Goal: Task Accomplishment & Management: Manage account settings

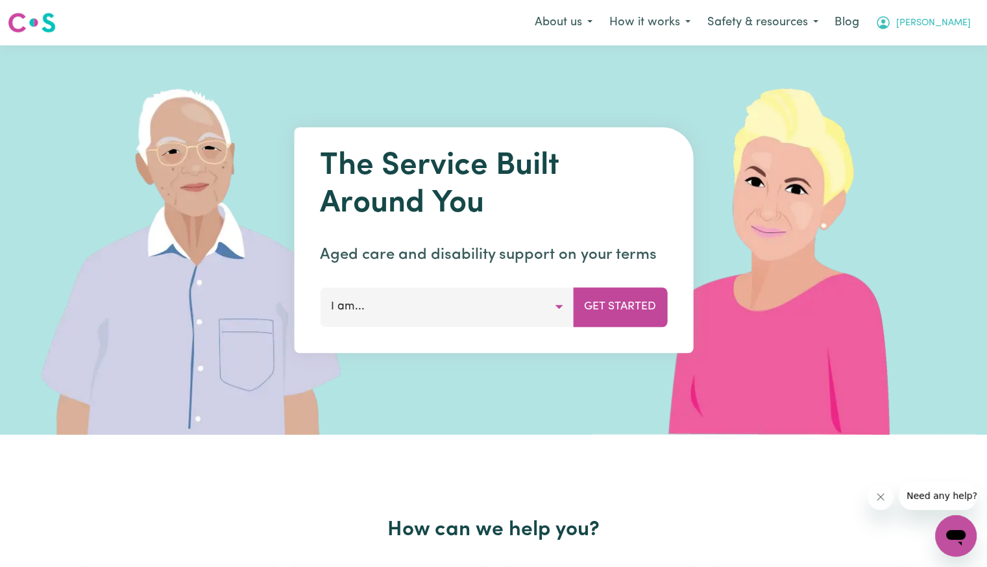
click at [948, 27] on span "[PERSON_NAME]" at bounding box center [933, 23] width 75 height 14
click at [938, 73] on link "Logout" at bounding box center [927, 74] width 103 height 25
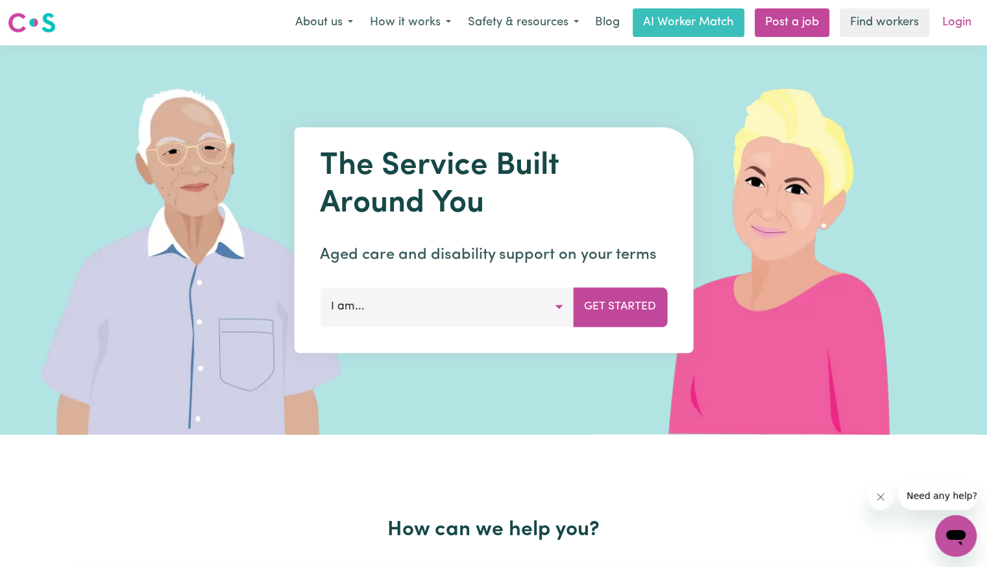
click at [965, 19] on link "Login" at bounding box center [957, 22] width 45 height 29
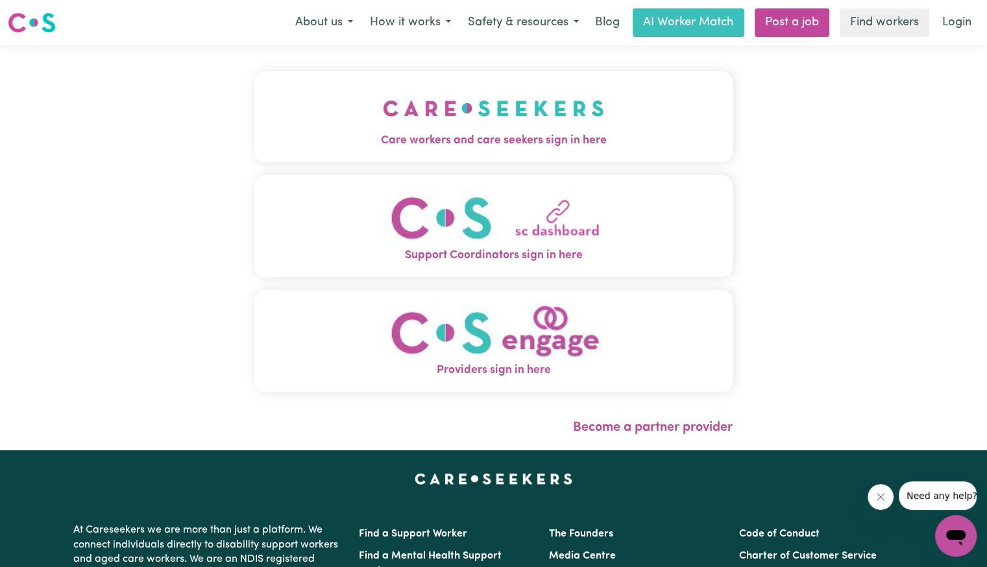
click at [258, 156] on button "Care workers and care seekers sign in here" at bounding box center [493, 116] width 478 height 91
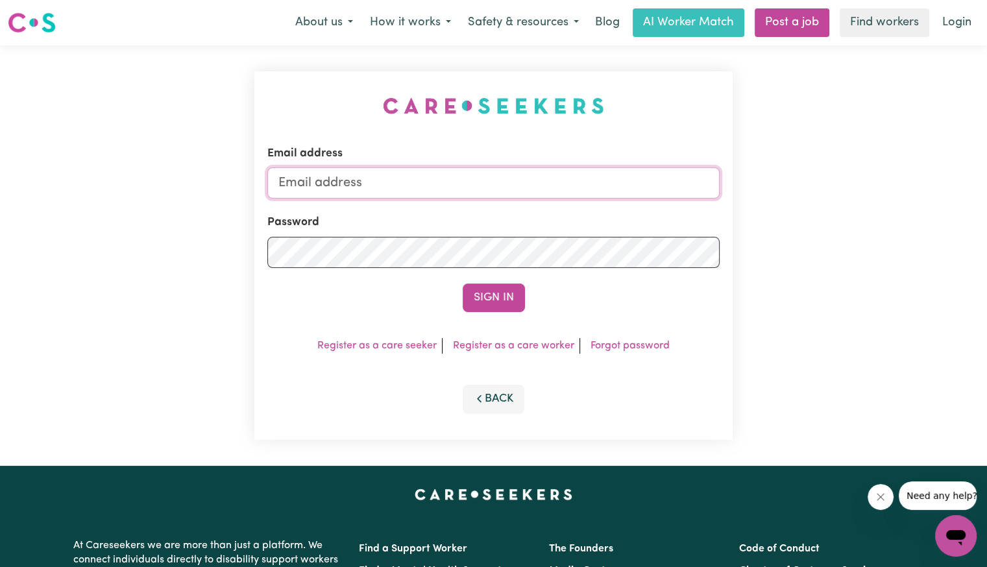
click at [426, 185] on input "Email address" at bounding box center [493, 182] width 452 height 31
drag, startPoint x: 415, startPoint y: 193, endPoint x: 828, endPoint y: 195, distance: 412.8
click at [828, 195] on div "Email address [EMAIL_ADDRESS][DOMAIN_NAME] Password Sign In Register as a care …" at bounding box center [493, 255] width 987 height 421
type input "[EMAIL_ADDRESS][DOMAIN_NAME]"
click at [463, 284] on button "Sign In" at bounding box center [494, 298] width 62 height 29
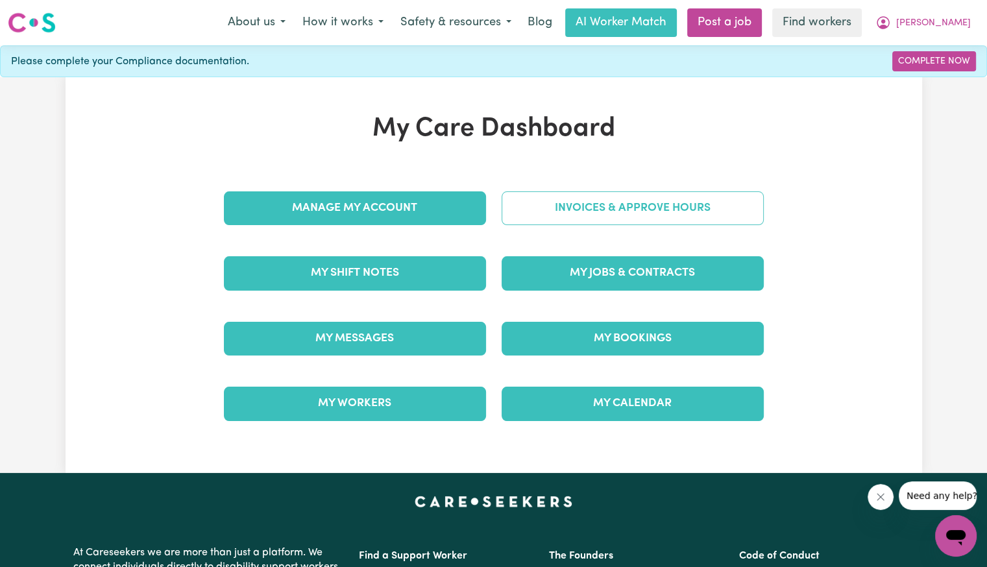
click at [584, 204] on link "Invoices & Approve Hours" at bounding box center [633, 208] width 262 height 34
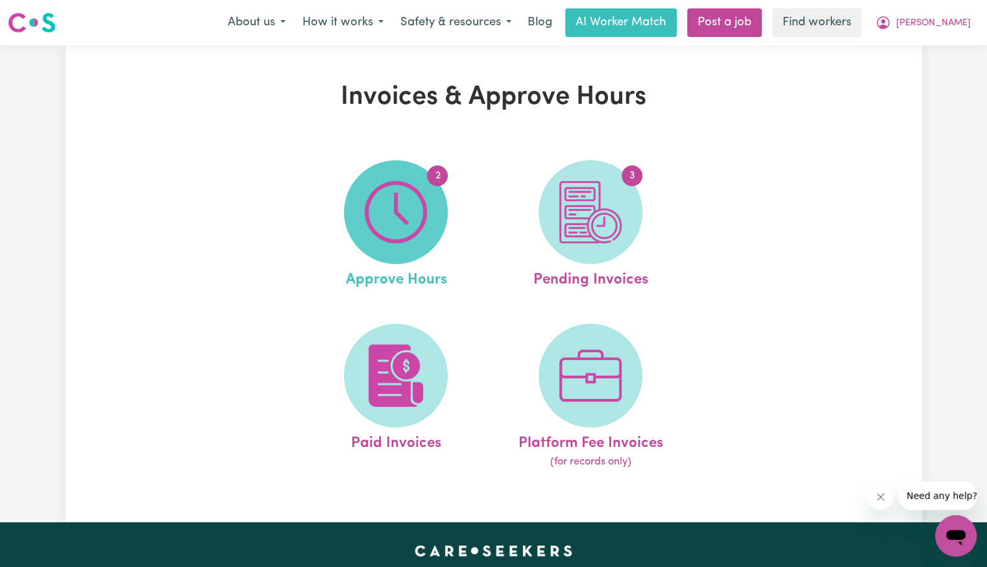
click at [433, 216] on span "2" at bounding box center [396, 212] width 104 height 104
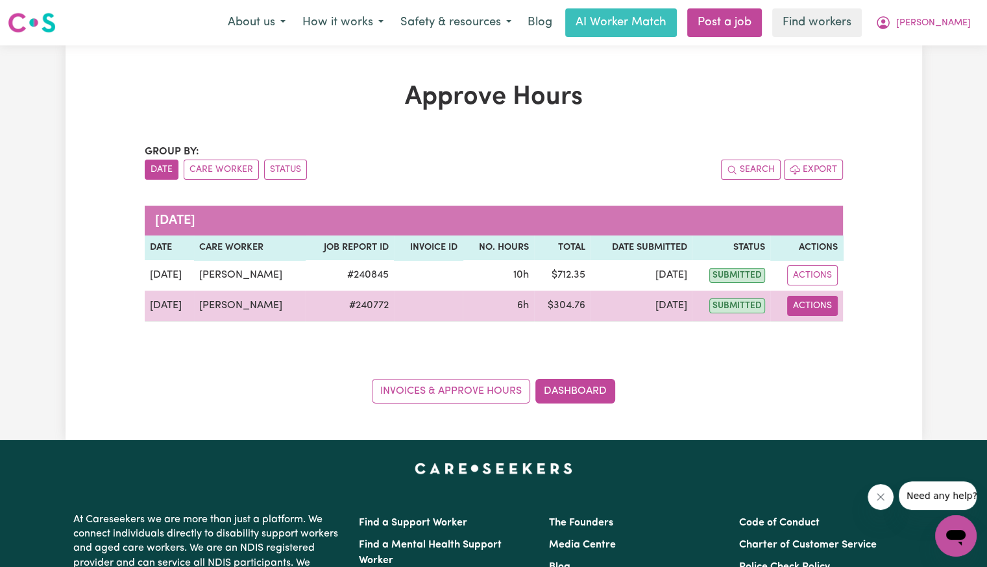
click at [814, 313] on button "Actions" at bounding box center [812, 306] width 51 height 20
click at [820, 343] on link "View Job Report" at bounding box center [844, 336] width 111 height 26
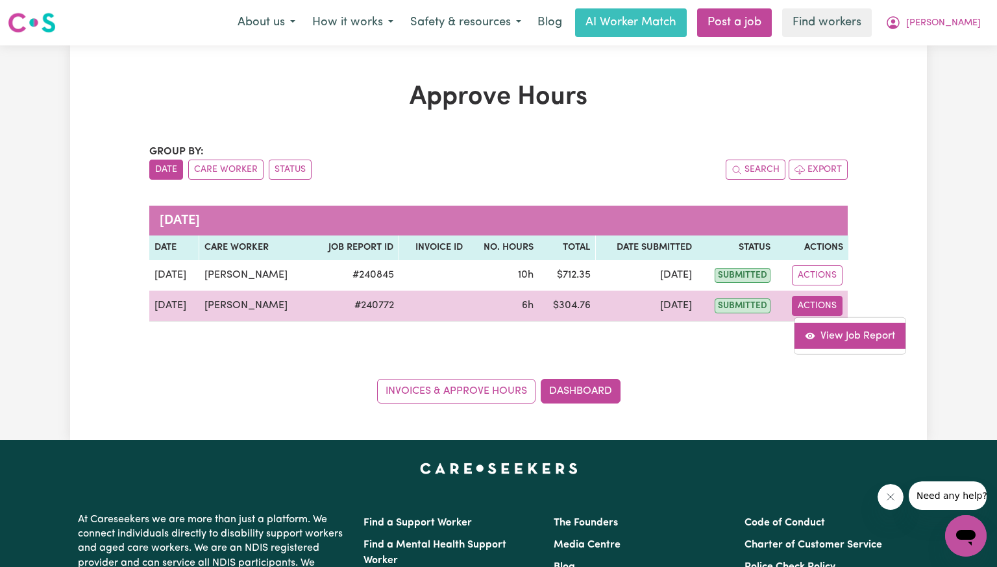
select select "pm"
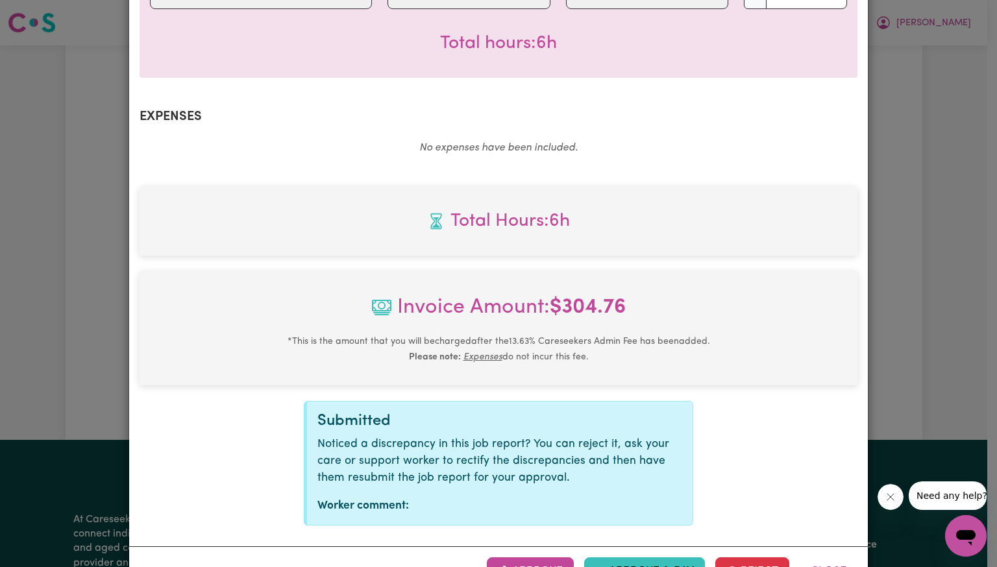
scroll to position [434, 0]
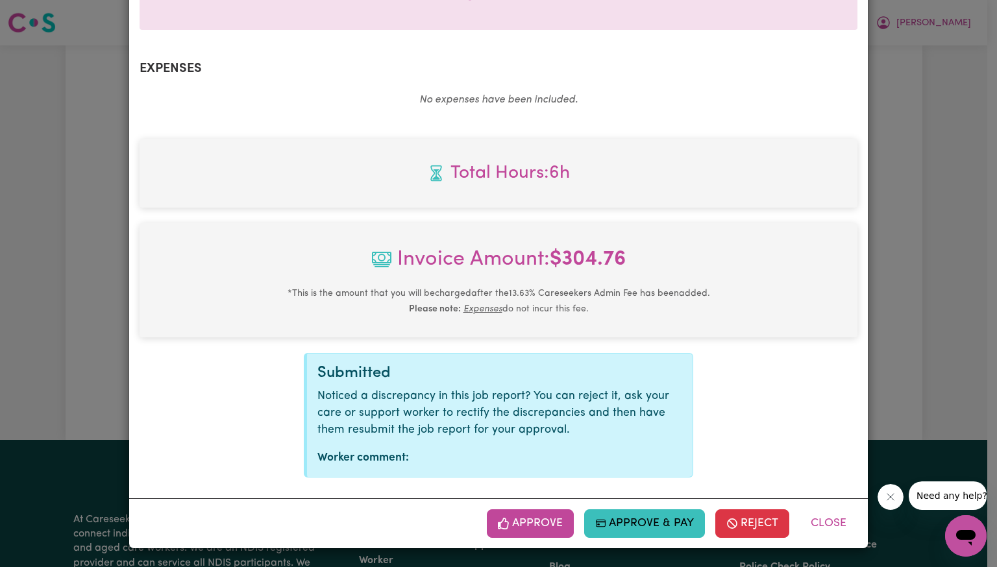
drag, startPoint x: 528, startPoint y: 520, endPoint x: 568, endPoint y: 515, distance: 40.6
click at [528, 520] on button "Approve" at bounding box center [530, 523] width 87 height 29
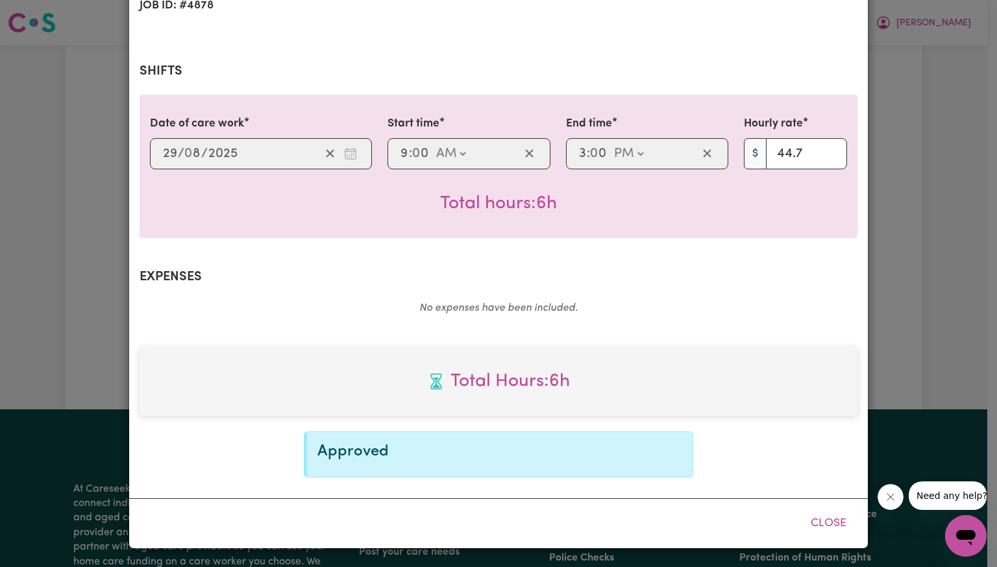
scroll to position [223, 0]
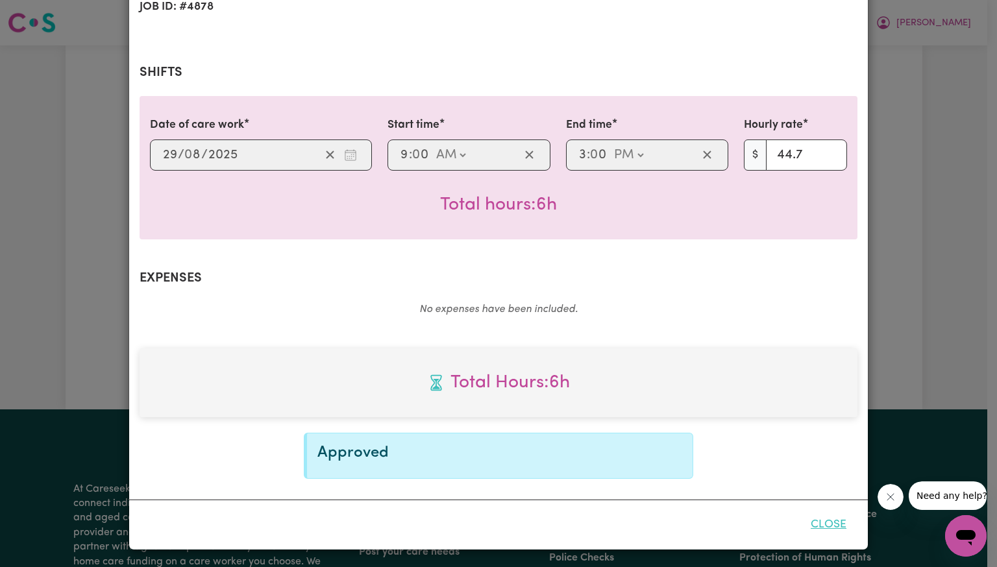
click at [833, 524] on button "Close" at bounding box center [829, 525] width 58 height 29
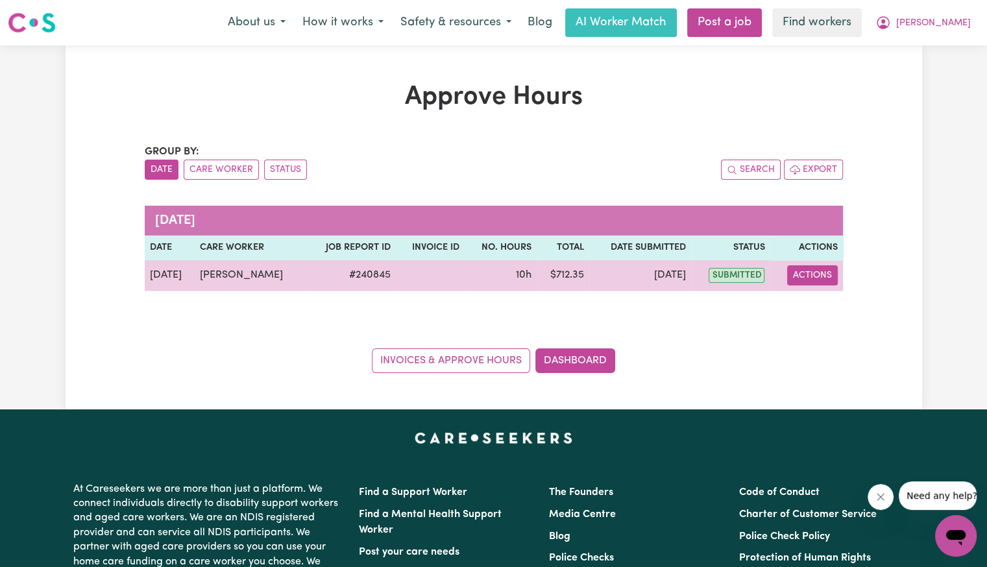
click at [802, 267] on button "Actions" at bounding box center [812, 275] width 51 height 20
click at [804, 300] on span "View job report 240845" at bounding box center [805, 305] width 10 height 16
select select "pm"
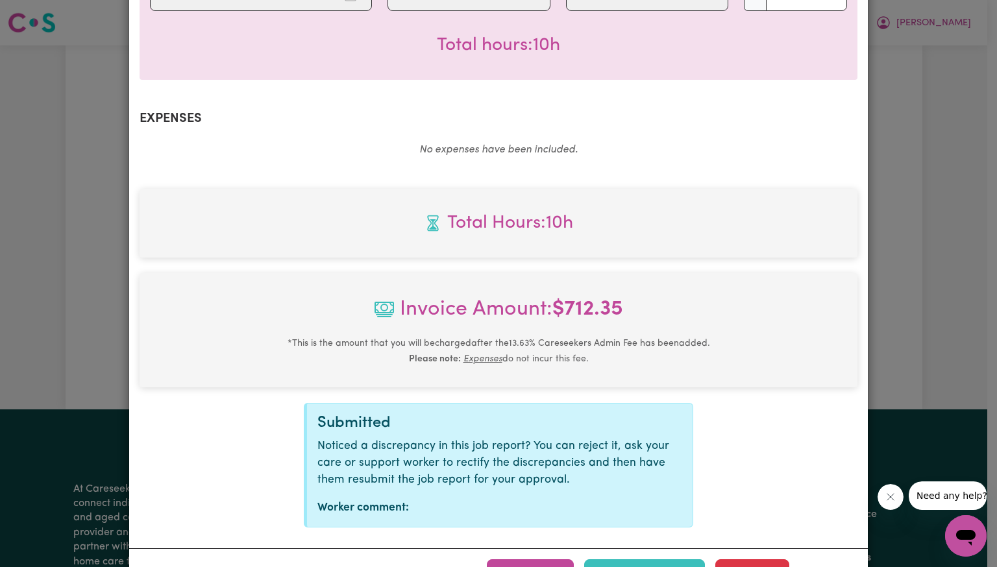
scroll to position [434, 0]
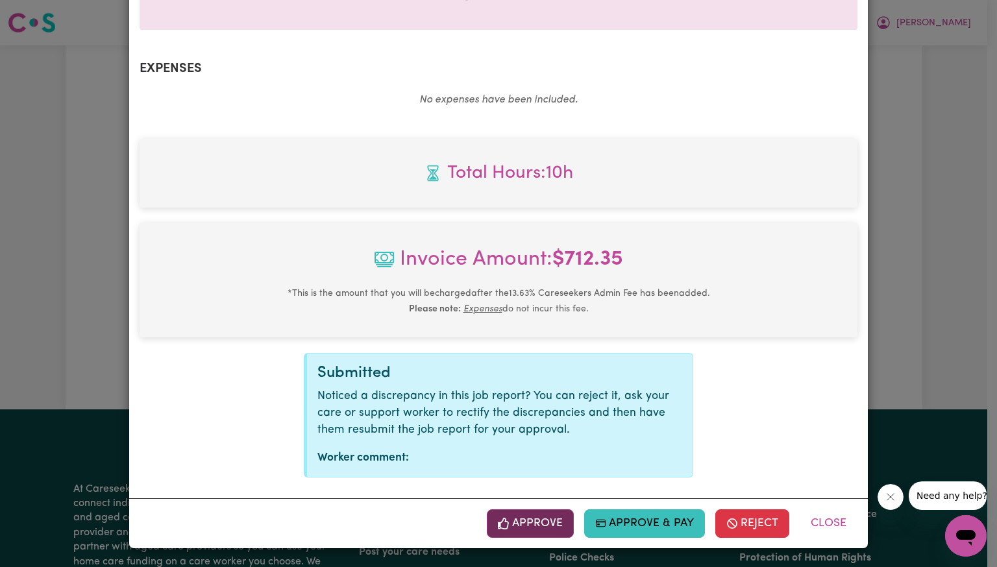
click at [508, 525] on button "Approve" at bounding box center [530, 523] width 87 height 29
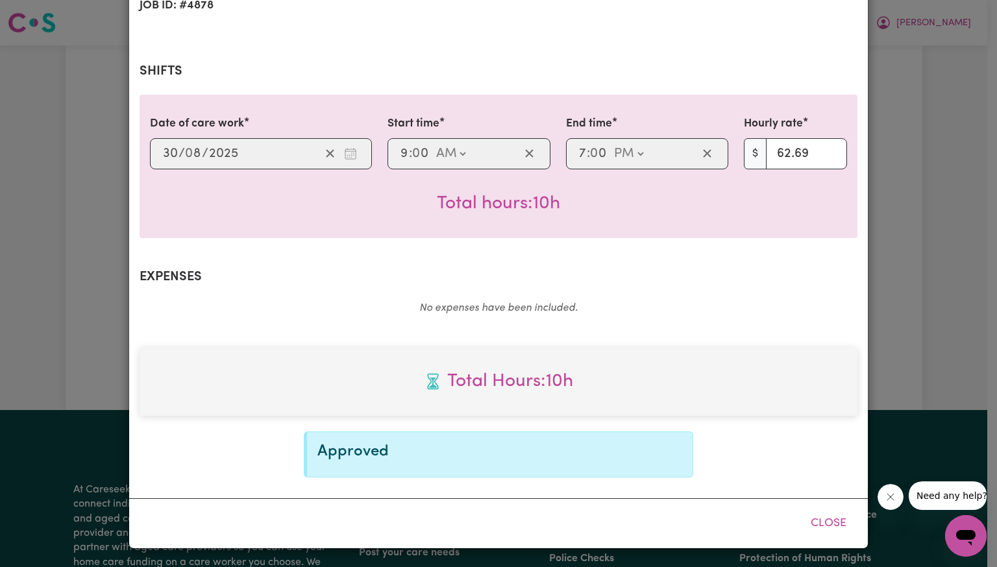
scroll to position [223, 0]
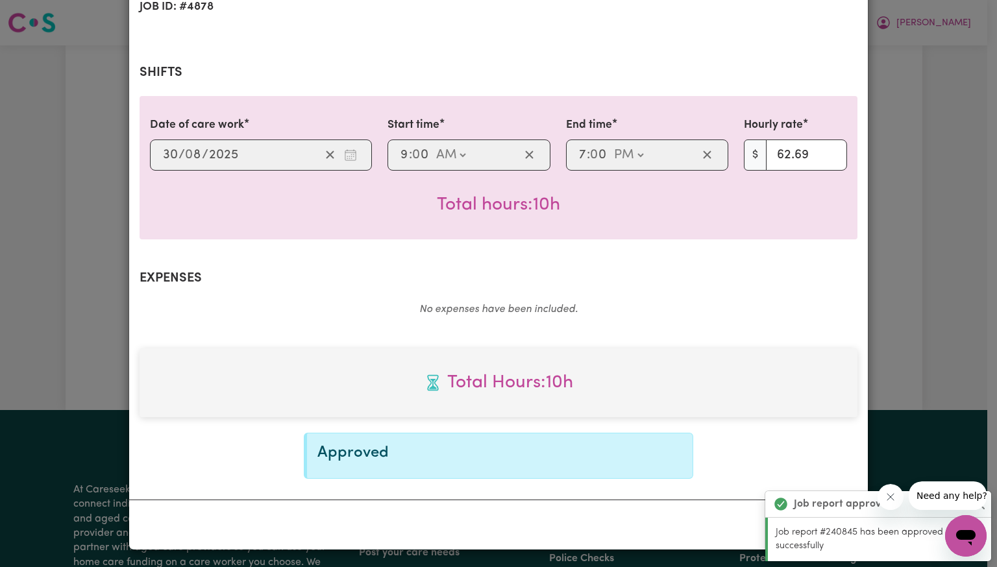
click at [778, 419] on div "Total Hours: 10h Approved" at bounding box center [499, 414] width 718 height 130
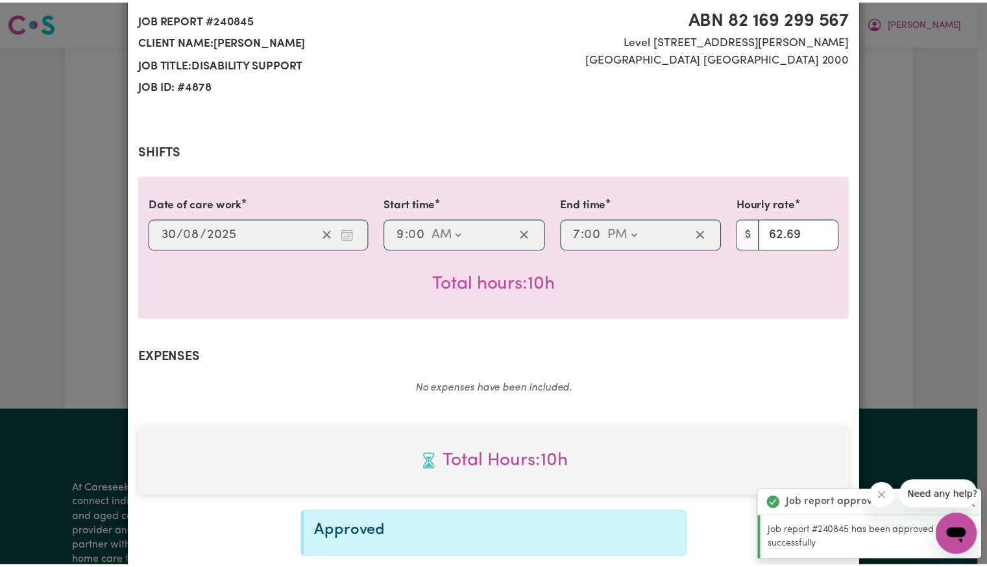
scroll to position [0, 0]
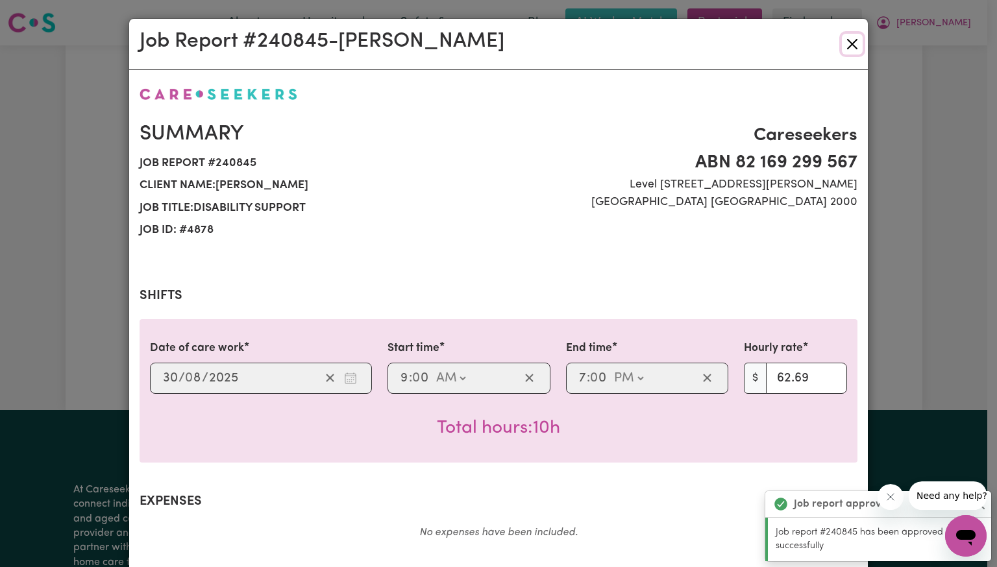
click at [851, 42] on button "Close" at bounding box center [852, 44] width 21 height 21
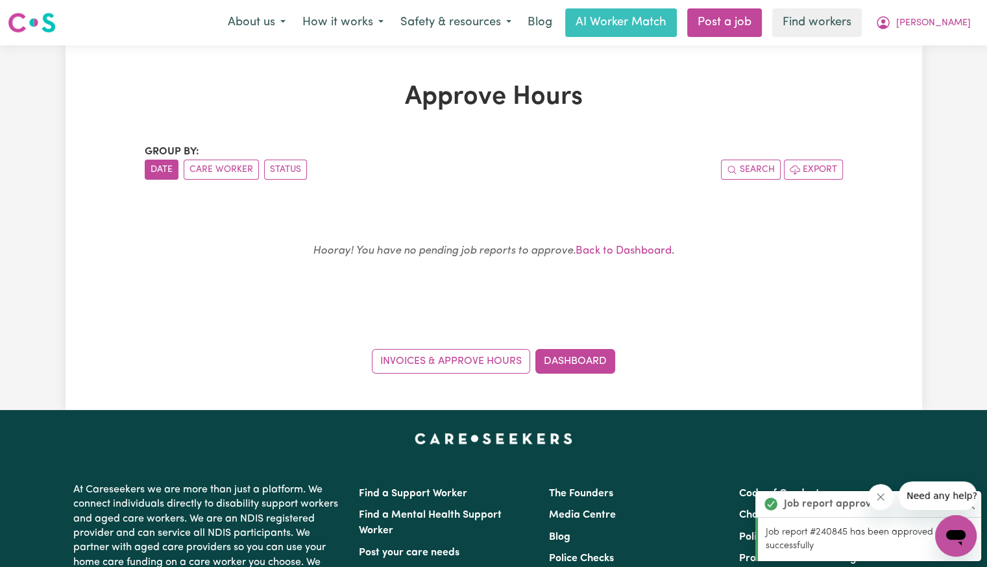
drag, startPoint x: 580, startPoint y: 375, endPoint x: 579, endPoint y: 367, distance: 7.8
click at [580, 374] on div "Approve Hours Group by: Date Care Worker Status Search Export Hooray! You have …" at bounding box center [494, 227] width 857 height 365
click at [579, 364] on link "Dashboard" at bounding box center [575, 361] width 80 height 25
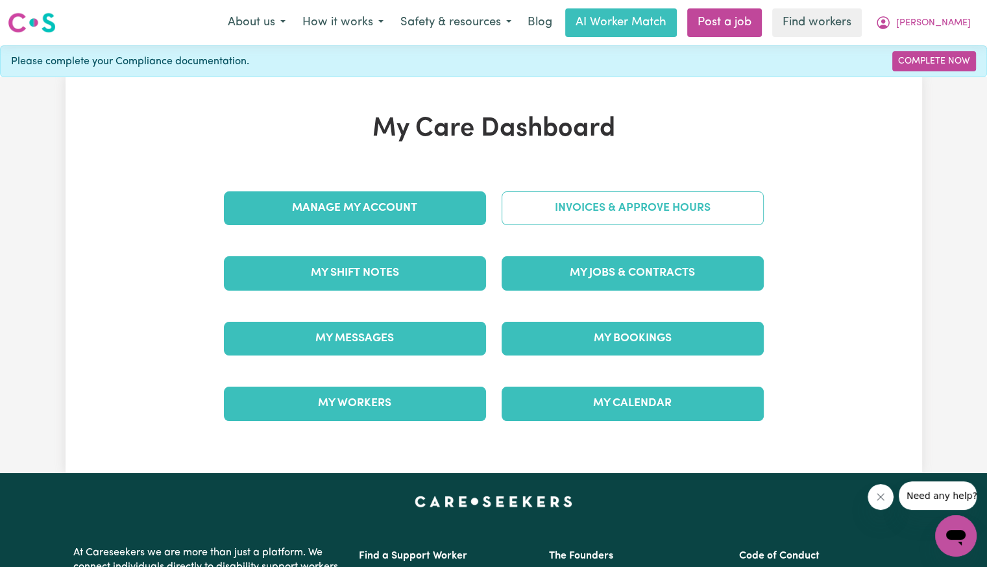
click at [563, 217] on link "Invoices & Approve Hours" at bounding box center [633, 208] width 262 height 34
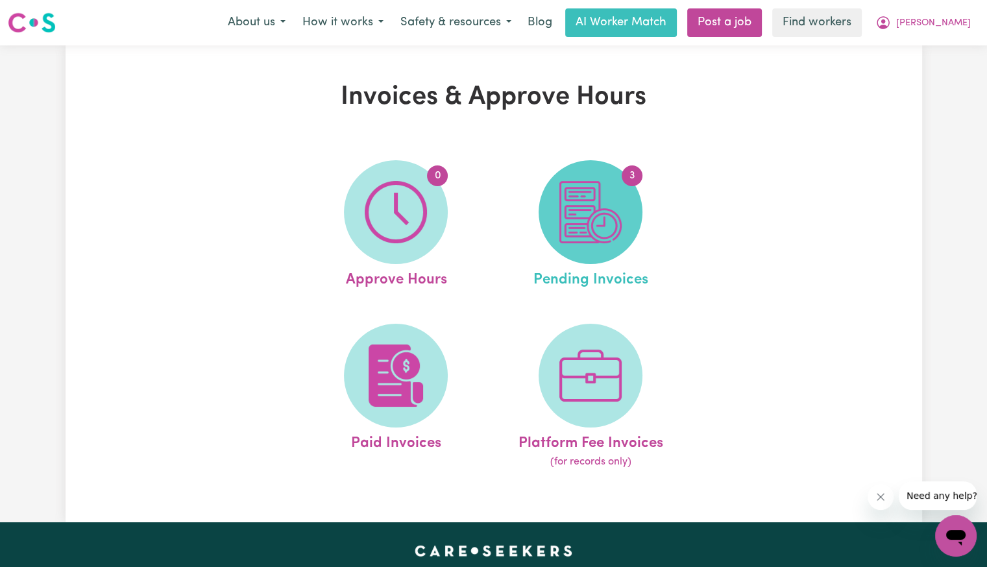
click at [562, 226] on img at bounding box center [590, 212] width 62 height 62
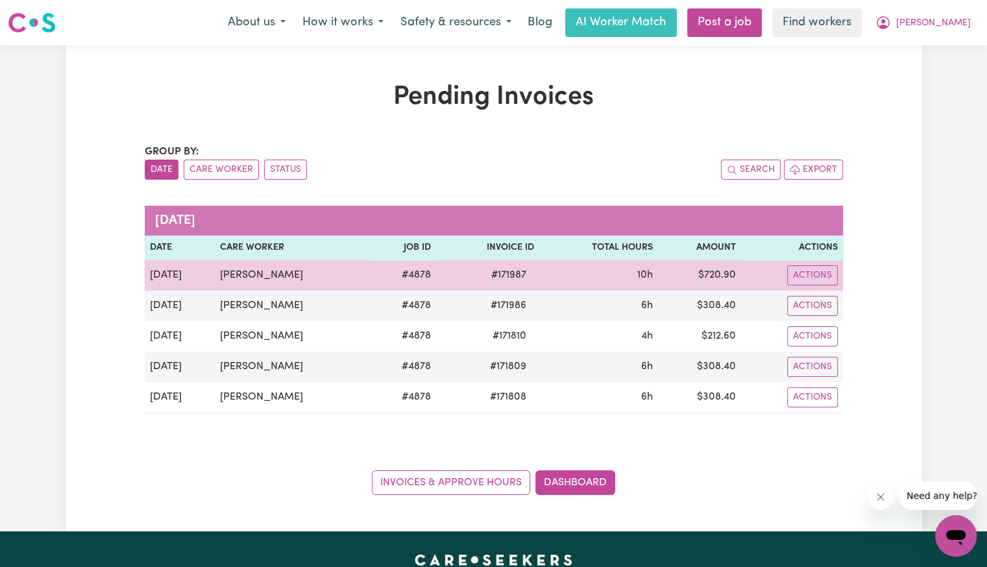
click at [497, 280] on span "# 171987" at bounding box center [509, 275] width 51 height 16
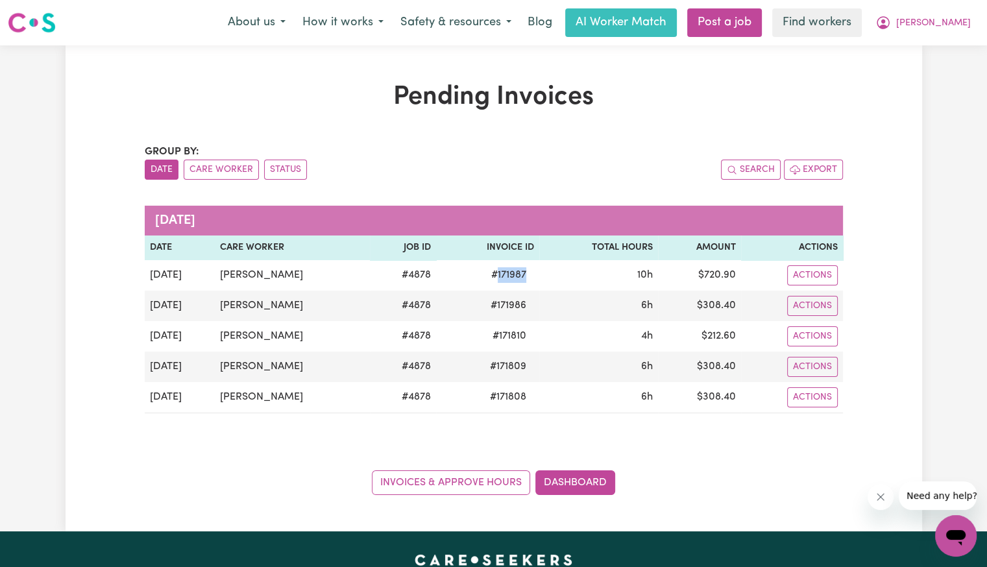
copy span "171987"
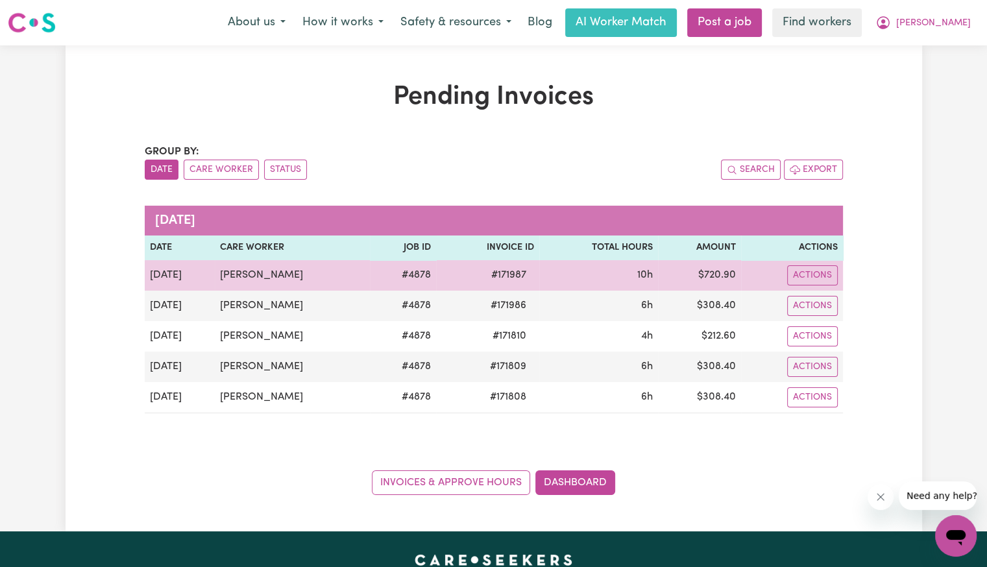
click at [719, 275] on td "$ 720.90" at bounding box center [699, 275] width 83 height 31
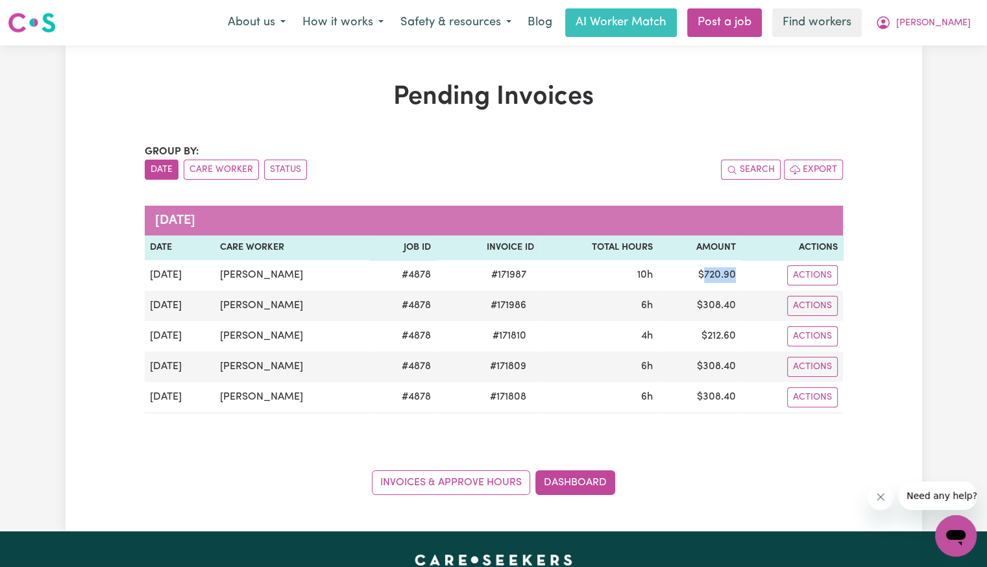
copy td "720.90"
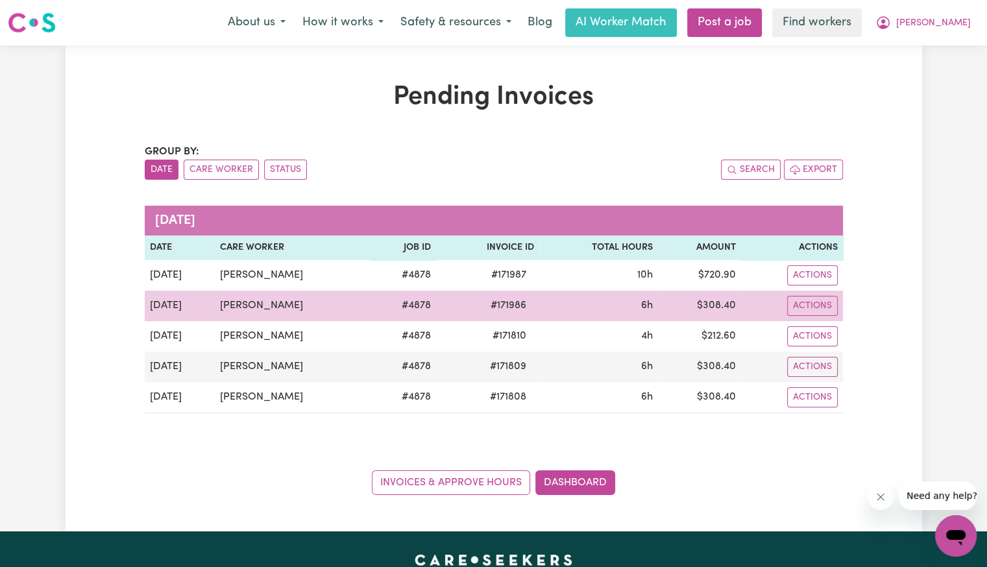
click at [704, 307] on td "$ 308.40" at bounding box center [699, 306] width 83 height 31
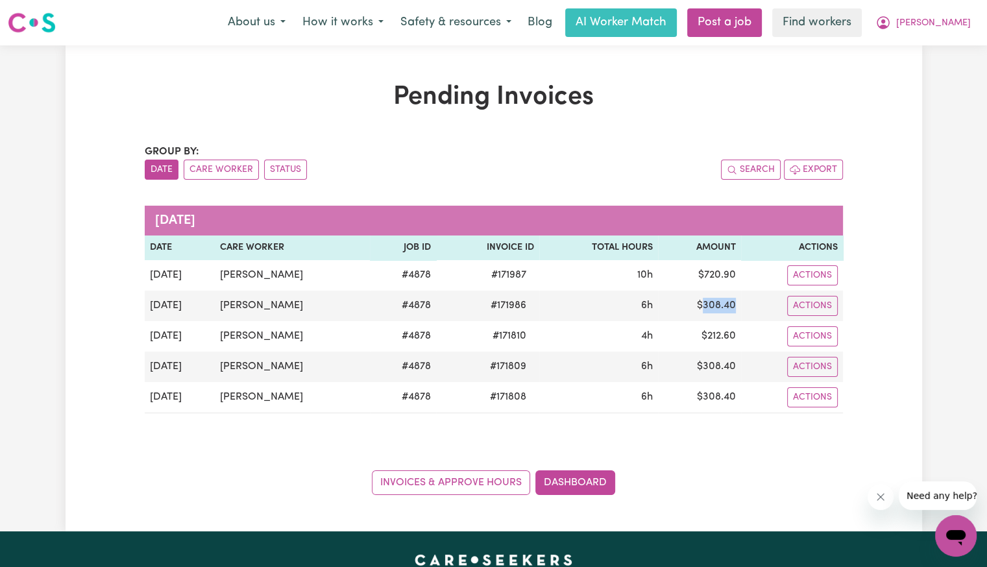
copy td "308.40"
click at [957, 36] on div "Menu About us How it works Safety & resources Blog AI Worker Match Post a job F…" at bounding box center [493, 23] width 987 height 30
click at [957, 24] on span "[PERSON_NAME]" at bounding box center [933, 23] width 75 height 14
click at [924, 70] on link "Logout" at bounding box center [927, 74] width 103 height 25
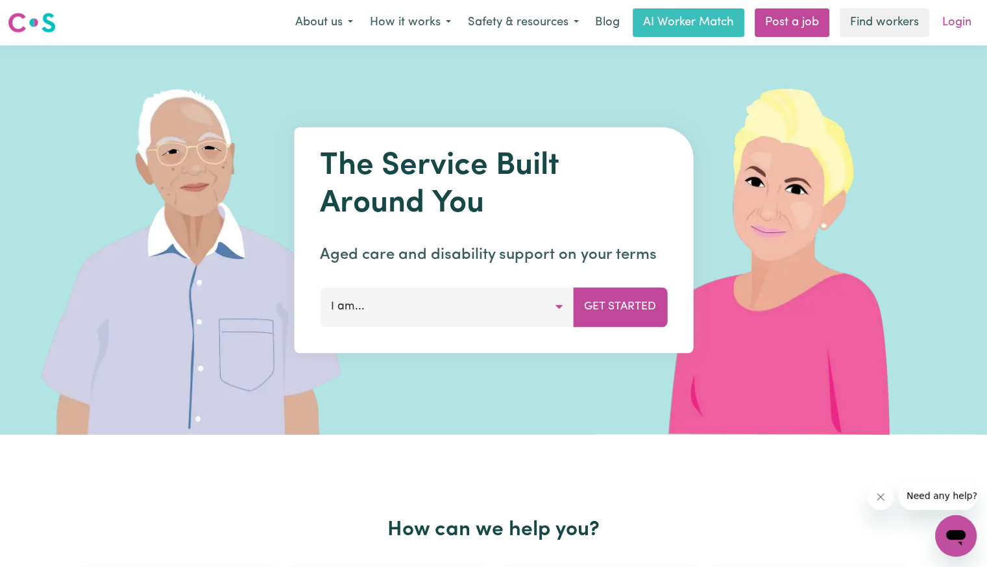
click at [955, 26] on link "Login" at bounding box center [957, 22] width 45 height 29
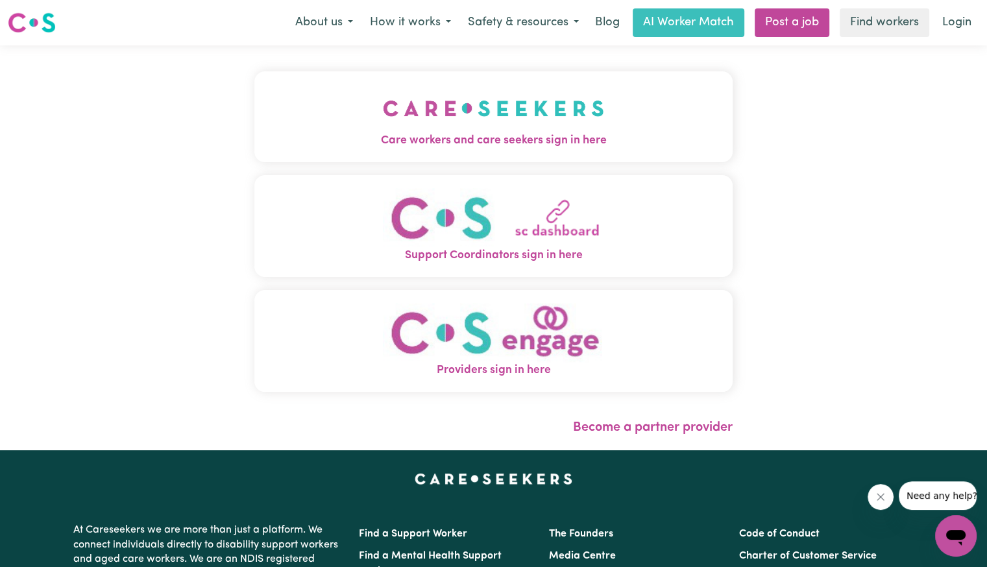
drag, startPoint x: 271, startPoint y: 156, endPoint x: 288, endPoint y: 167, distance: 19.3
click at [271, 156] on button "Care workers and care seekers sign in here" at bounding box center [493, 116] width 478 height 91
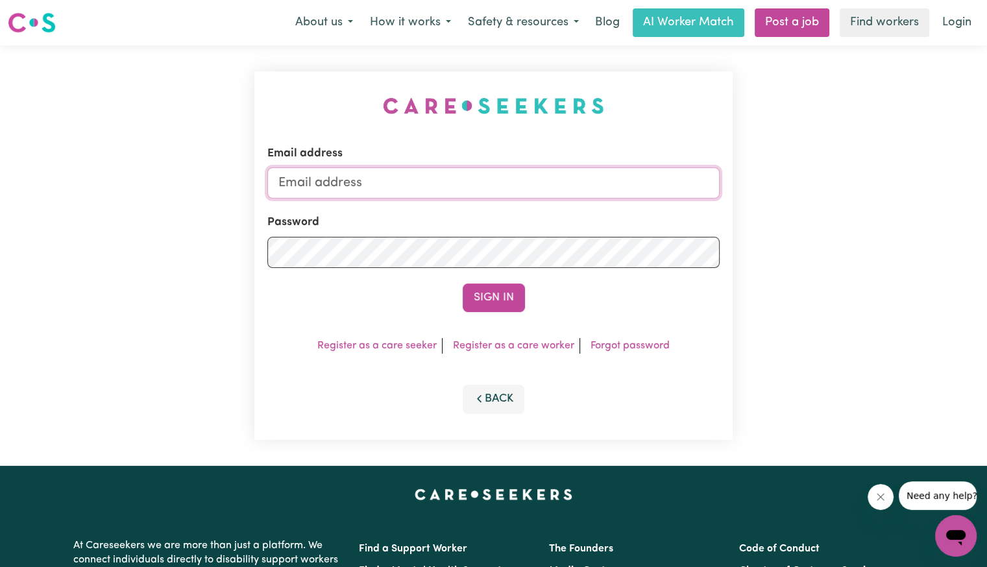
click at [418, 188] on input "Email address" at bounding box center [493, 182] width 452 height 31
drag, startPoint x: 347, startPoint y: 179, endPoint x: 866, endPoint y: 188, distance: 519.3
click at [866, 188] on div "Email address [EMAIL_ADDRESS][DOMAIN_NAME] Password Sign In Register as a care …" at bounding box center [493, 255] width 987 height 421
type input "[EMAIL_ADDRESS][DOMAIN_NAME]"
click at [463, 284] on button "Sign In" at bounding box center [494, 298] width 62 height 29
